Goal: Transaction & Acquisition: Purchase product/service

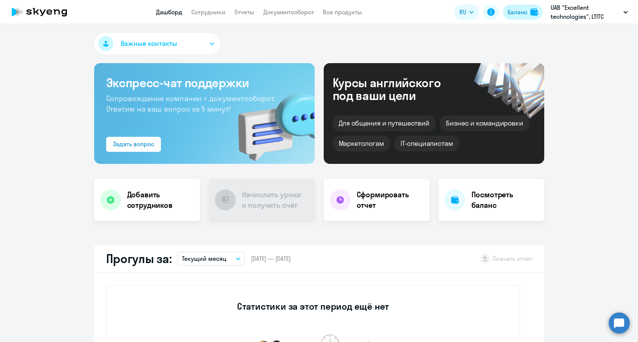
click at [512, 12] on div "Баланс" at bounding box center [518, 12] width 20 height 9
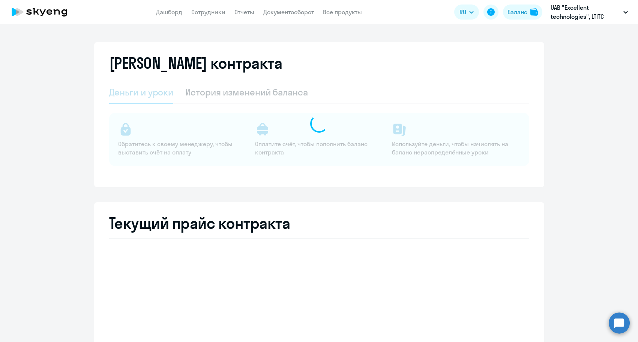
select select "english_adult_not_native_speaker"
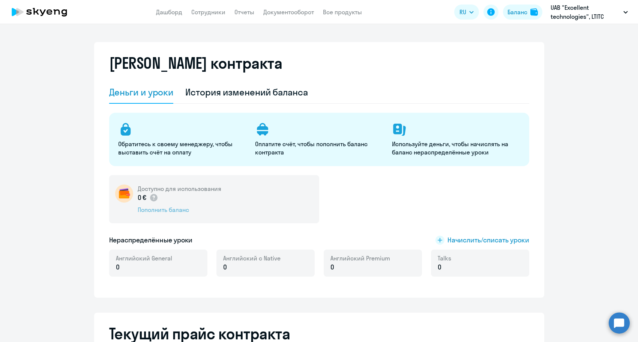
click at [166, 211] on div "Пополнить баланс" at bounding box center [180, 209] width 84 height 8
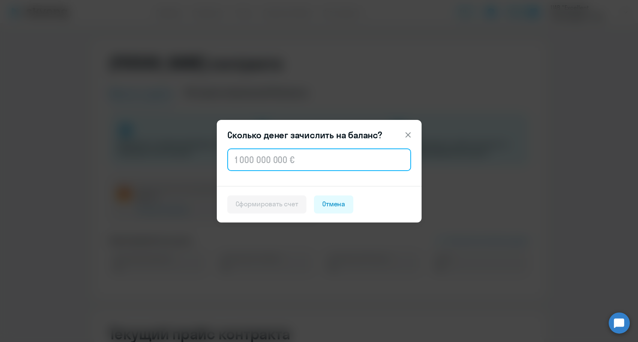
click at [244, 162] on input "text" at bounding box center [319, 159] width 184 height 23
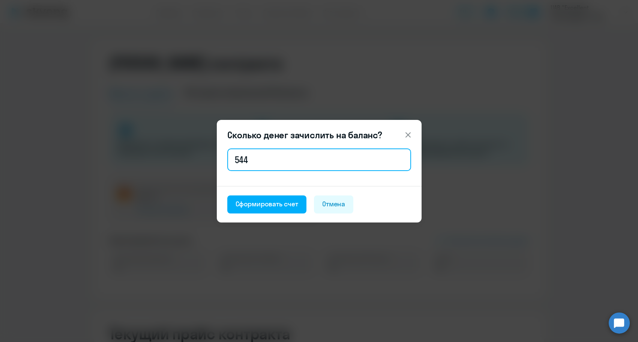
type input "544"
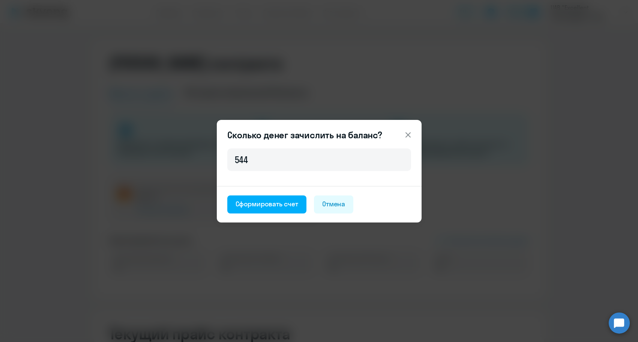
click at [243, 193] on footer "Сформировать счет [PERSON_NAME]" at bounding box center [319, 204] width 205 height 36
click at [244, 200] on div "Сформировать счет" at bounding box center [267, 204] width 63 height 10
